Goal: Task Accomplishment & Management: Manage account settings

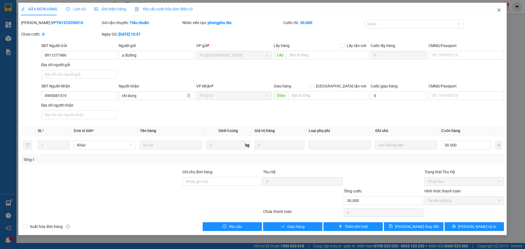
click at [499, 10] on icon "close" at bounding box center [499, 9] width 3 height 3
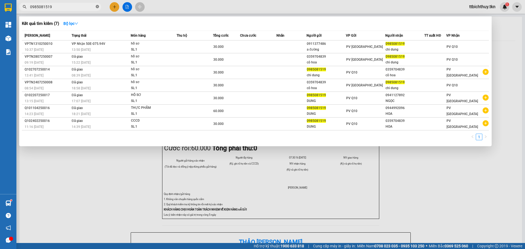
click at [97, 6] on icon "close-circle" at bounding box center [97, 6] width 3 height 3
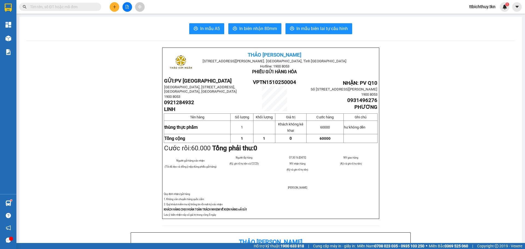
click at [62, 8] on input "text" at bounding box center [62, 7] width 65 height 6
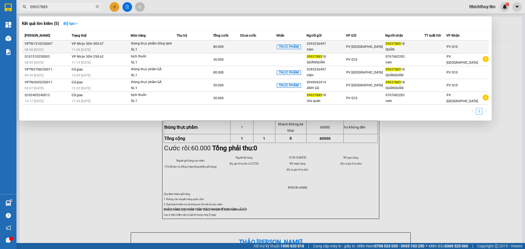
type input "09037885"
click at [174, 45] on span "thùng thực phẩm đông lạnh SL: 1" at bounding box center [153, 47] width 45 height 12
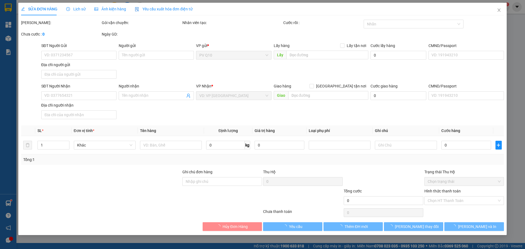
type input "0393236497"
type input "trâm"
type input "0903788518"
type input "QUÂN"
type input "80.000"
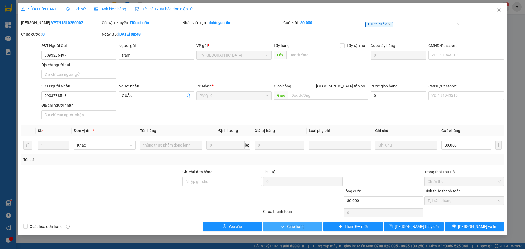
click at [306, 230] on button "Giao hàng" at bounding box center [292, 226] width 59 height 9
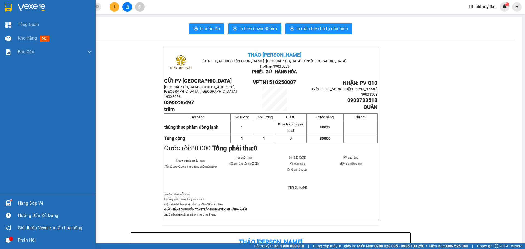
click at [16, 9] on div at bounding box center [48, 9] width 96 height 18
click at [17, 8] on div at bounding box center [48, 9] width 96 height 18
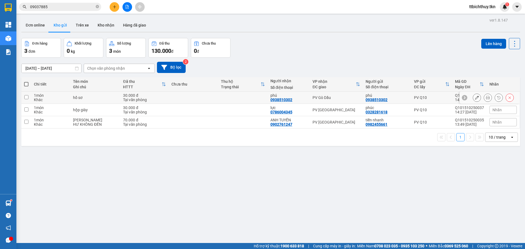
click at [317, 96] on div "PV Gò Dầu" at bounding box center [337, 98] width 48 height 4
checkbox input "true"
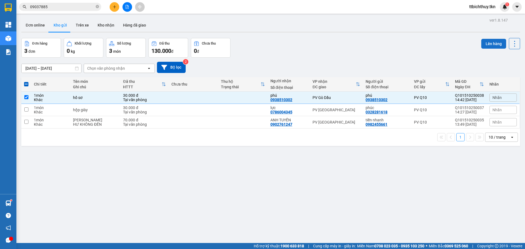
click at [493, 44] on button "Lên hàng" at bounding box center [494, 44] width 25 height 10
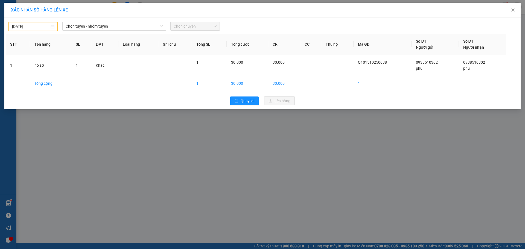
click at [30, 25] on input "[DATE]" at bounding box center [30, 27] width 37 height 6
click at [46, 73] on div "15" at bounding box center [46, 75] width 7 height 7
type input "[DATE]"
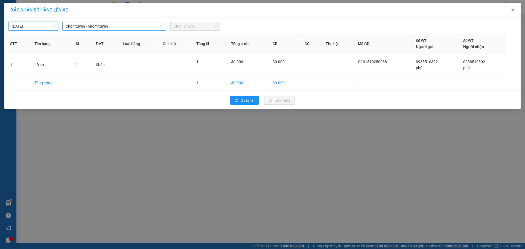
click at [104, 26] on span "Chọn tuyến - nhóm tuyến" at bounding box center [114, 26] width 97 height 8
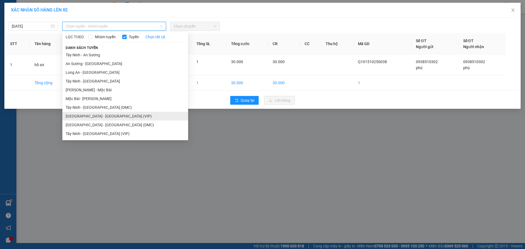
click at [119, 114] on li "[GEOGRAPHIC_DATA] - [GEOGRAPHIC_DATA] (VIP)" at bounding box center [125, 116] width 126 height 9
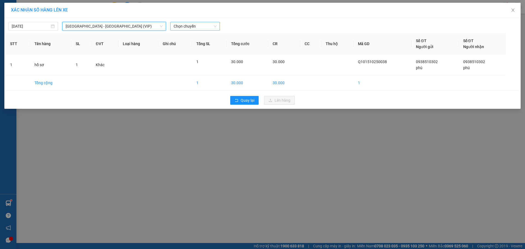
click at [194, 28] on span "Chọn chuyến" at bounding box center [195, 26] width 43 height 8
type input "4743"
click at [205, 43] on div "14:40 - 70H-047.43" at bounding box center [195, 46] width 43 height 6
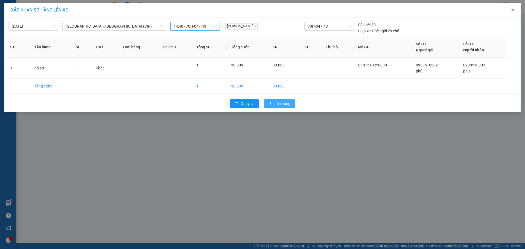
click at [276, 105] on span "Lên hàng" at bounding box center [283, 104] width 16 height 6
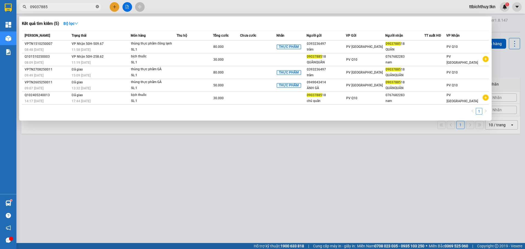
click at [97, 8] on icon "close-circle" at bounding box center [97, 6] width 3 height 3
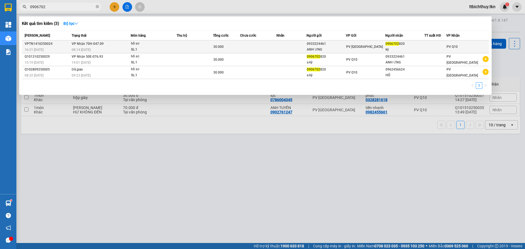
type input "0906702"
click at [108, 44] on td "VP Nhận 70H-047.09 08:14 [DATE]" at bounding box center [100, 47] width 60 height 13
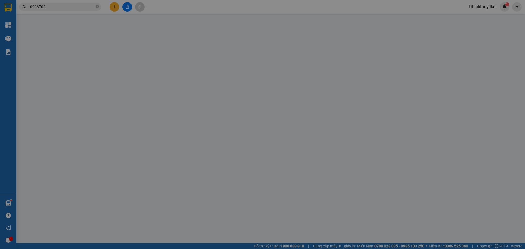
type input "0933224461"
type input "ANH ƯNG"
type input "0906702820"
type input "kỳ"
type input "30.000"
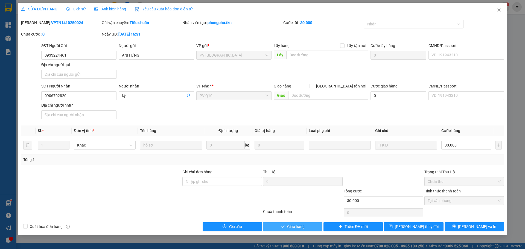
click at [302, 229] on span "Giao hàng" at bounding box center [296, 227] width 18 height 6
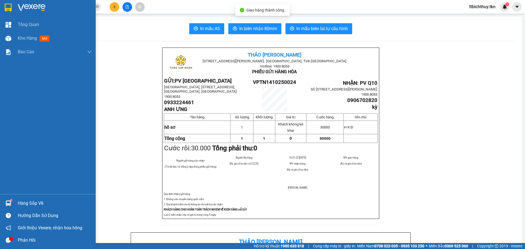
click at [10, 5] on img at bounding box center [8, 8] width 7 height 8
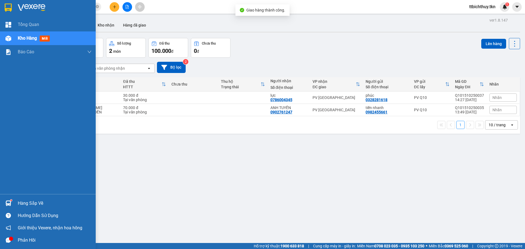
click at [16, 207] on div "Hàng sắp về" at bounding box center [48, 203] width 96 height 12
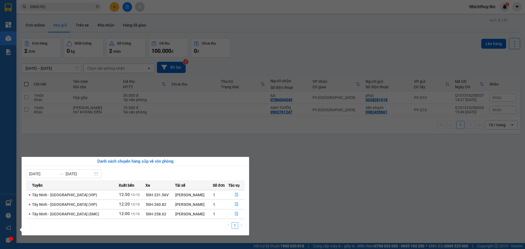
click at [281, 183] on section "Kết quả tìm kiếm ( 3 ) Bộ lọc Mã ĐH Trạng thái Món hàng Thu hộ Tổng cước Chưa c…" at bounding box center [262, 124] width 525 height 249
